Goal: Entertainment & Leisure: Consume media (video, audio)

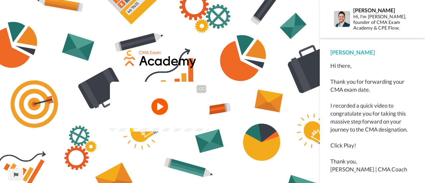
click at [209, 116] on video at bounding box center [160, 107] width 100 height 50
click at [209, 128] on div "0:13 / 4:03" at bounding box center [160, 121] width 100 height 14
click at [209, 128] on video at bounding box center [160, 107] width 100 height 50
click at [204, 122] on img at bounding box center [200, 118] width 7 height 7
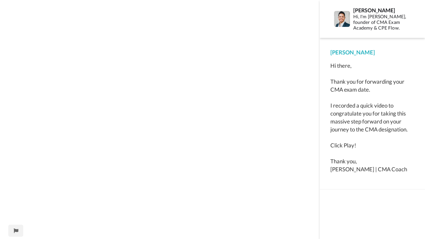
click at [189, 146] on video at bounding box center [159, 119] width 319 height 239
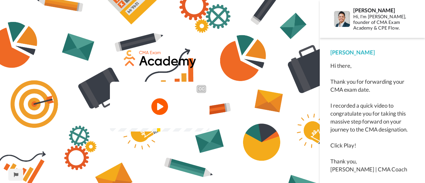
click at [141, 102] on video at bounding box center [160, 107] width 100 height 50
click at [204, 122] on img at bounding box center [200, 118] width 7 height 7
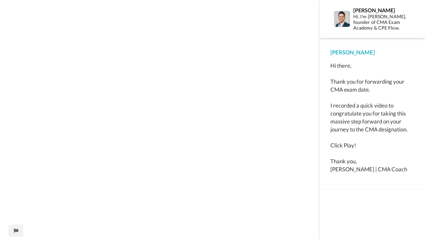
click at [241, 145] on video at bounding box center [159, 119] width 319 height 239
click at [190, 92] on video at bounding box center [159, 119] width 319 height 239
click at [267, 143] on video at bounding box center [159, 119] width 319 height 239
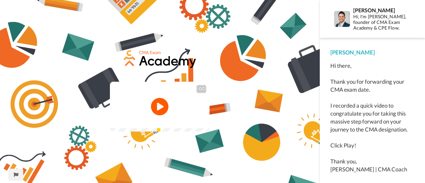
click at [163, 108] on icon at bounding box center [160, 107] width 18 height 18
